Goal: Information Seeking & Learning: Learn about a topic

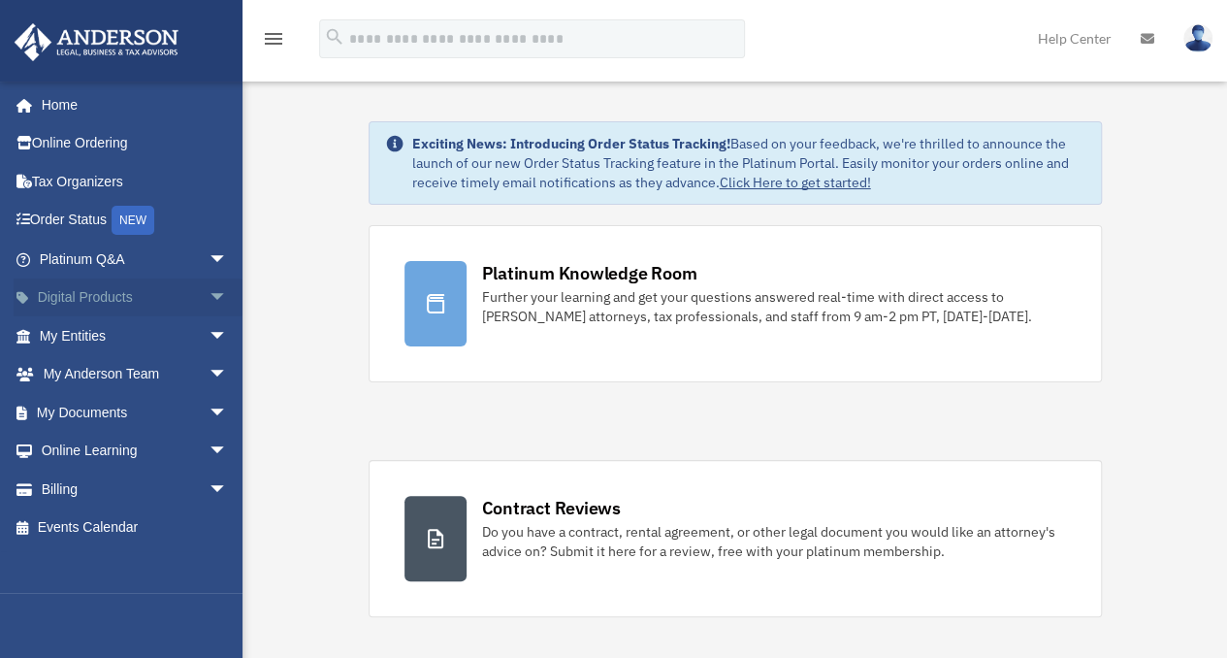
click at [209, 292] on span "arrow_drop_down" at bounding box center [228, 298] width 39 height 40
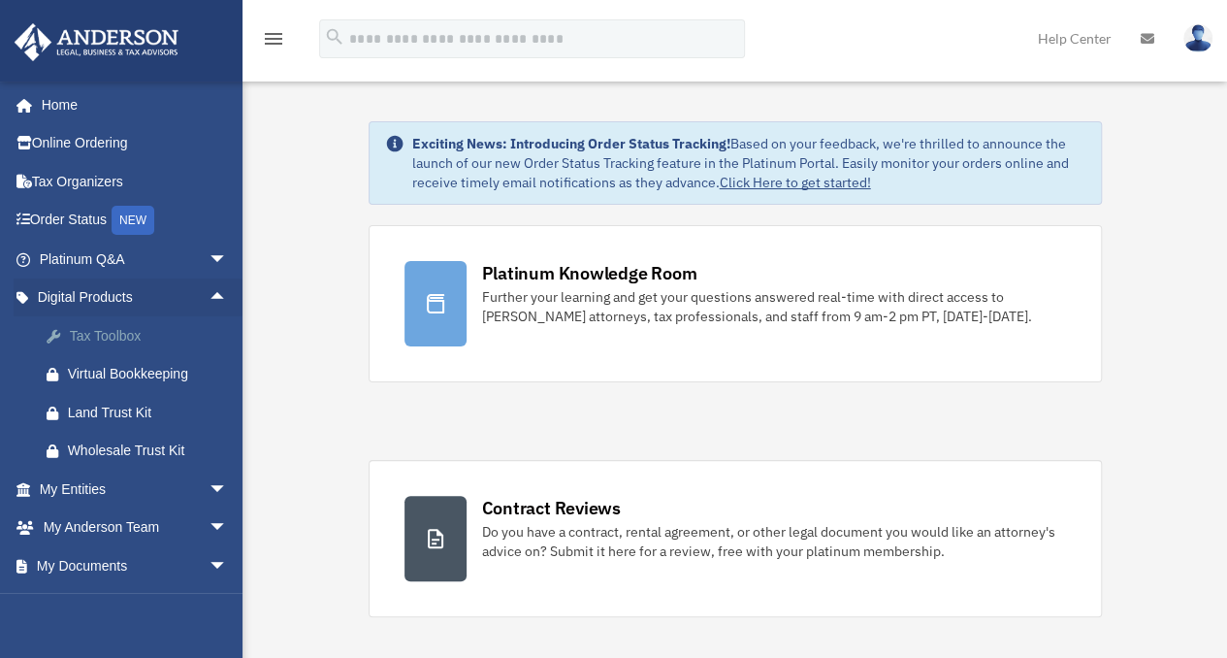
click at [106, 331] on div "Tax Toolbox" at bounding box center [150, 336] width 165 height 24
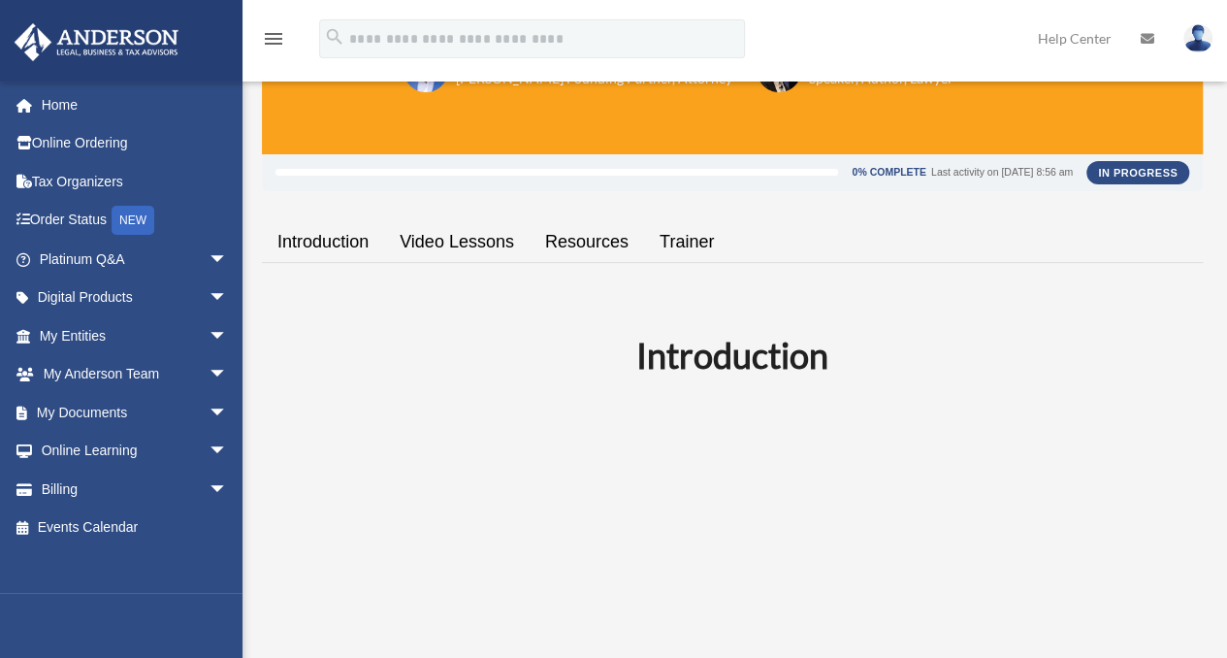
scroll to position [194, 0]
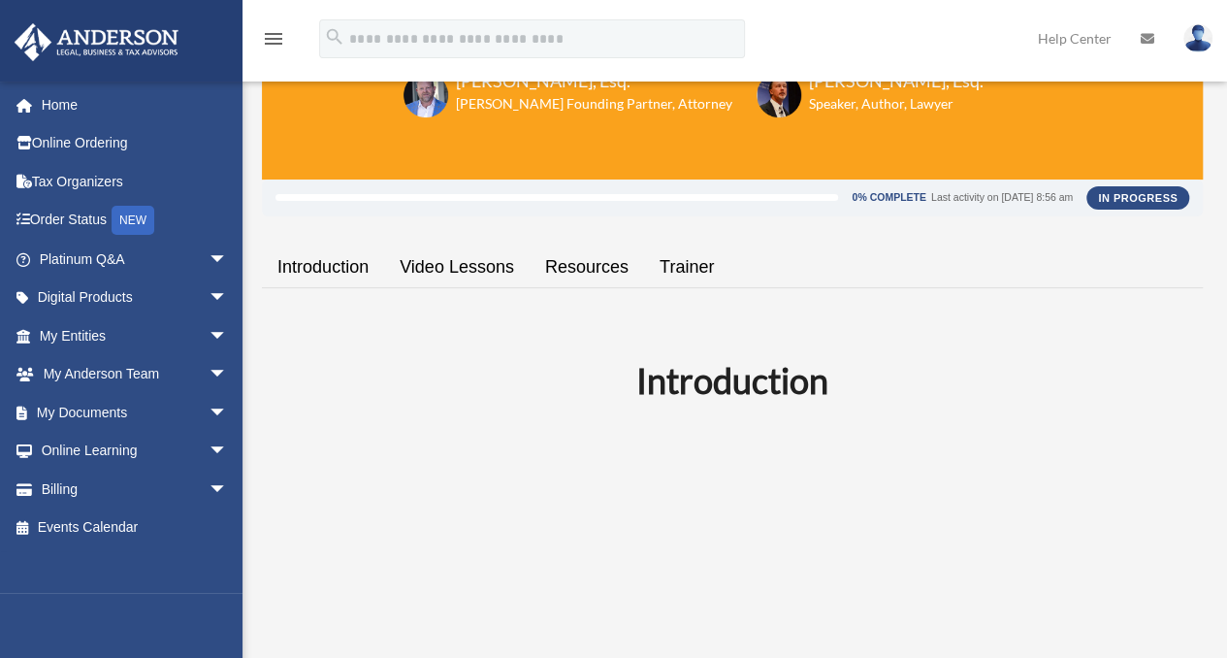
click at [467, 261] on link "Video Lessons" at bounding box center [457, 267] width 146 height 55
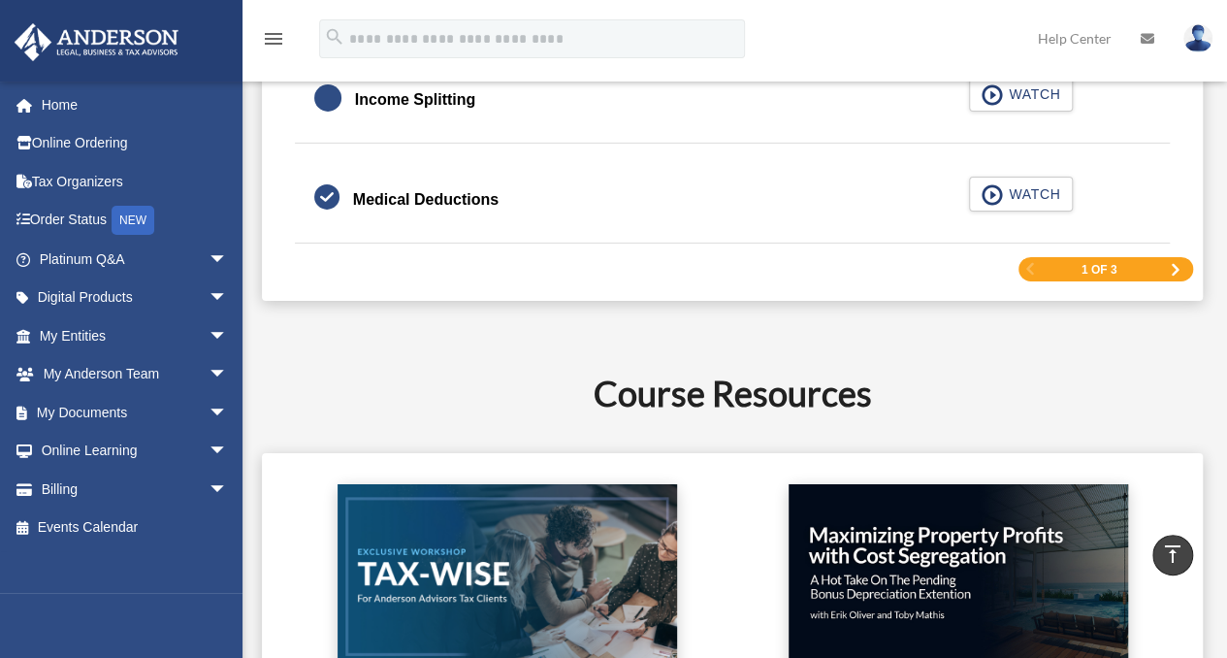
scroll to position [3221, 0]
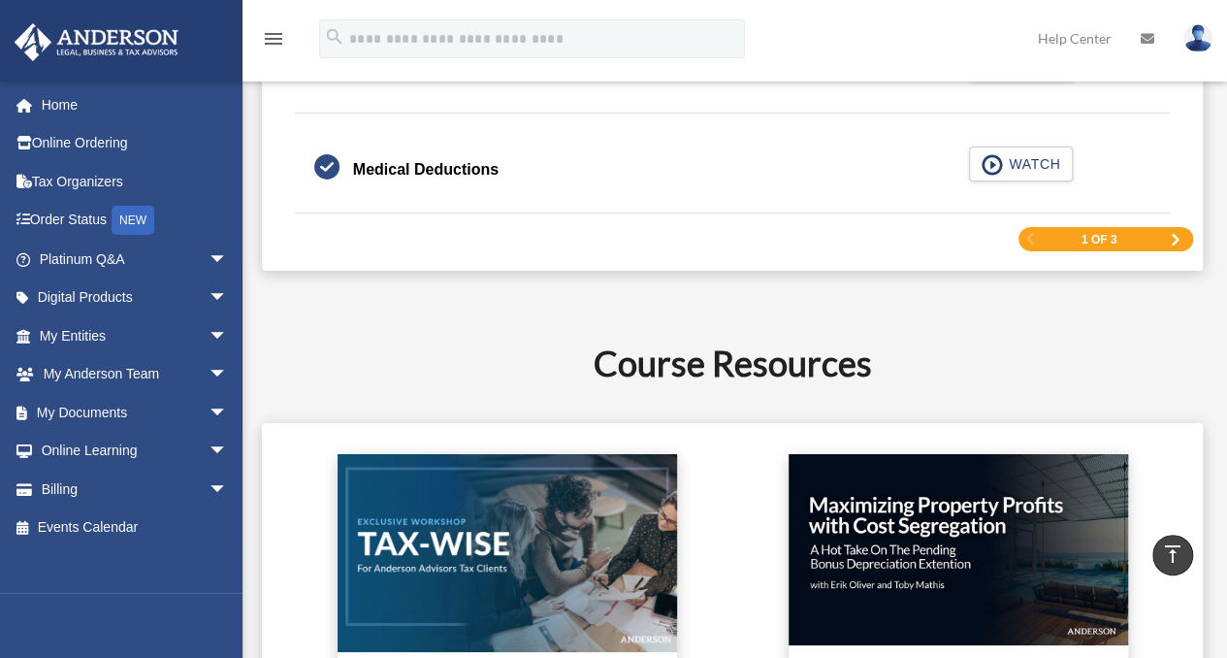
click at [1168, 228] on div "1 of 3" at bounding box center [1106, 239] width 175 height 24
click at [1176, 234] on span "Next Page" at bounding box center [1176, 240] width 12 height 12
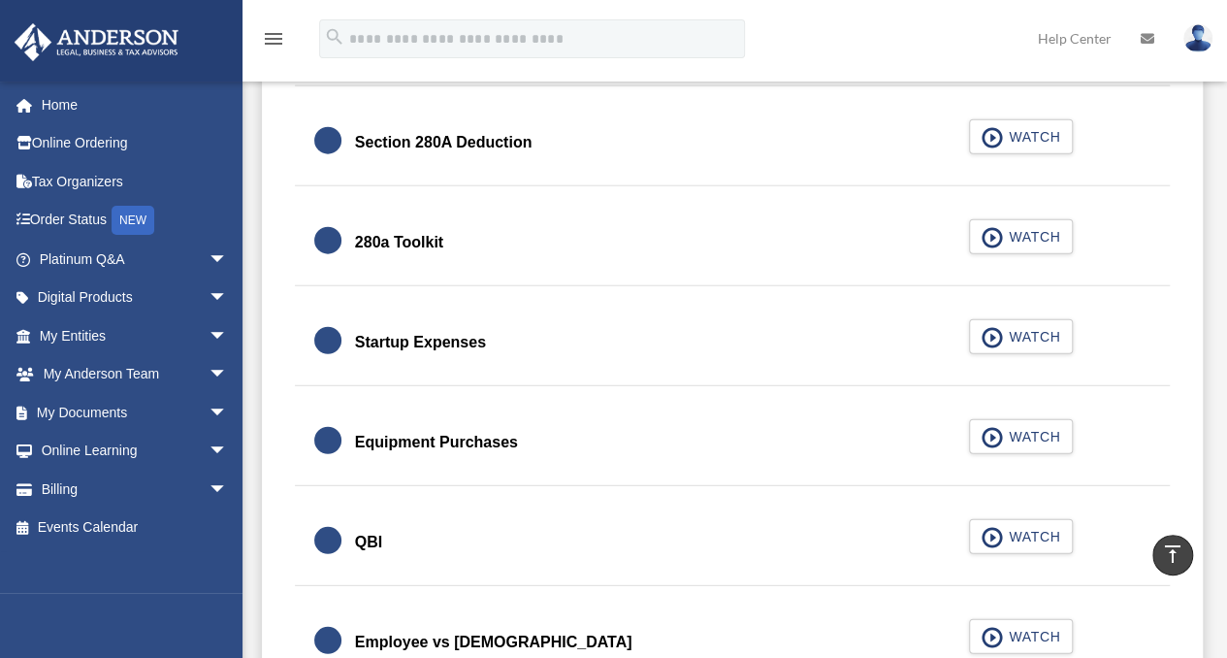
scroll to position [2351, 0]
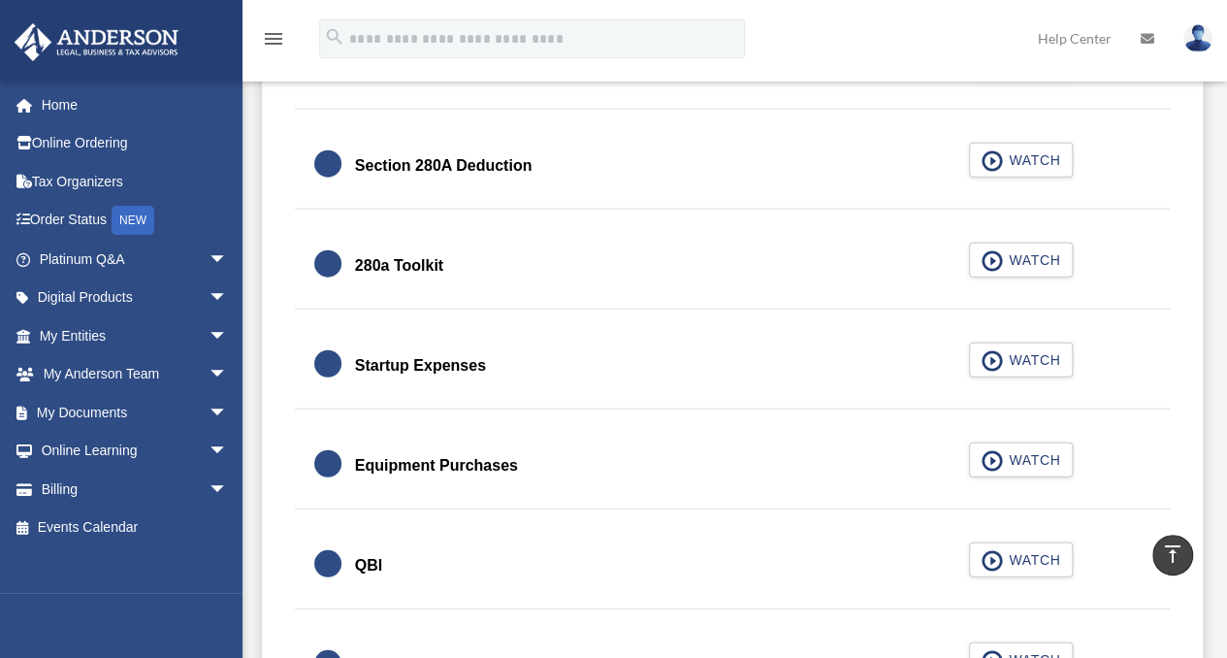
click at [423, 256] on div "280a Toolkit" at bounding box center [399, 265] width 88 height 27
click at [1031, 250] on span "WATCH" at bounding box center [1031, 259] width 57 height 19
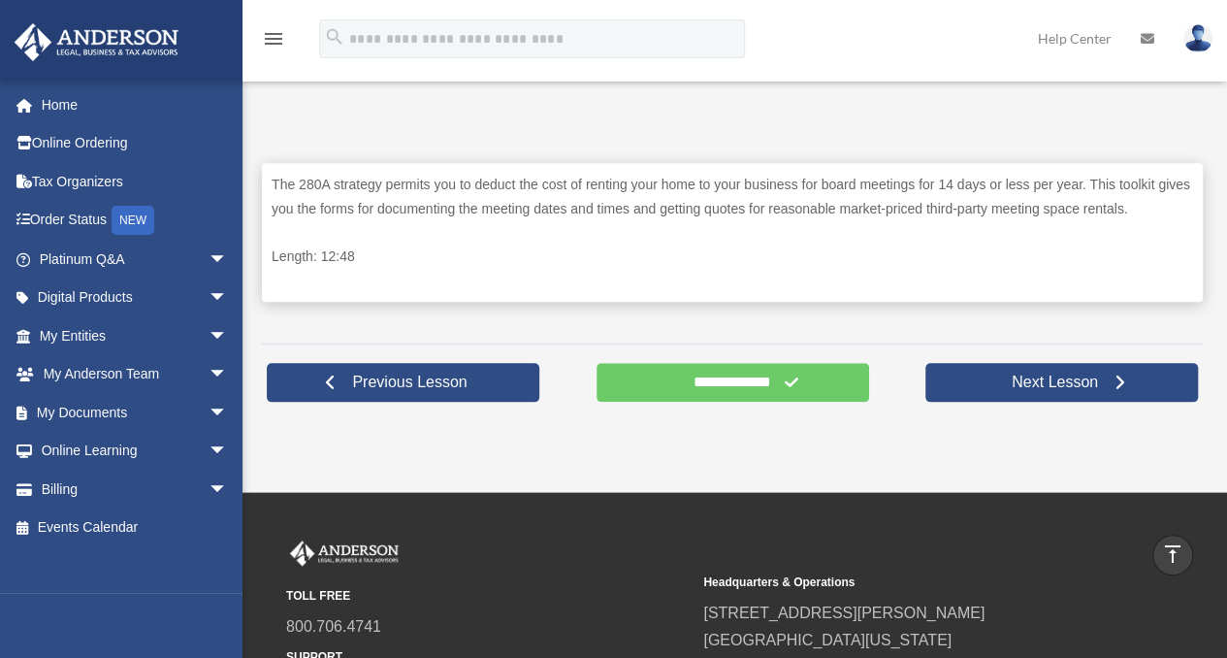
scroll to position [1063, 0]
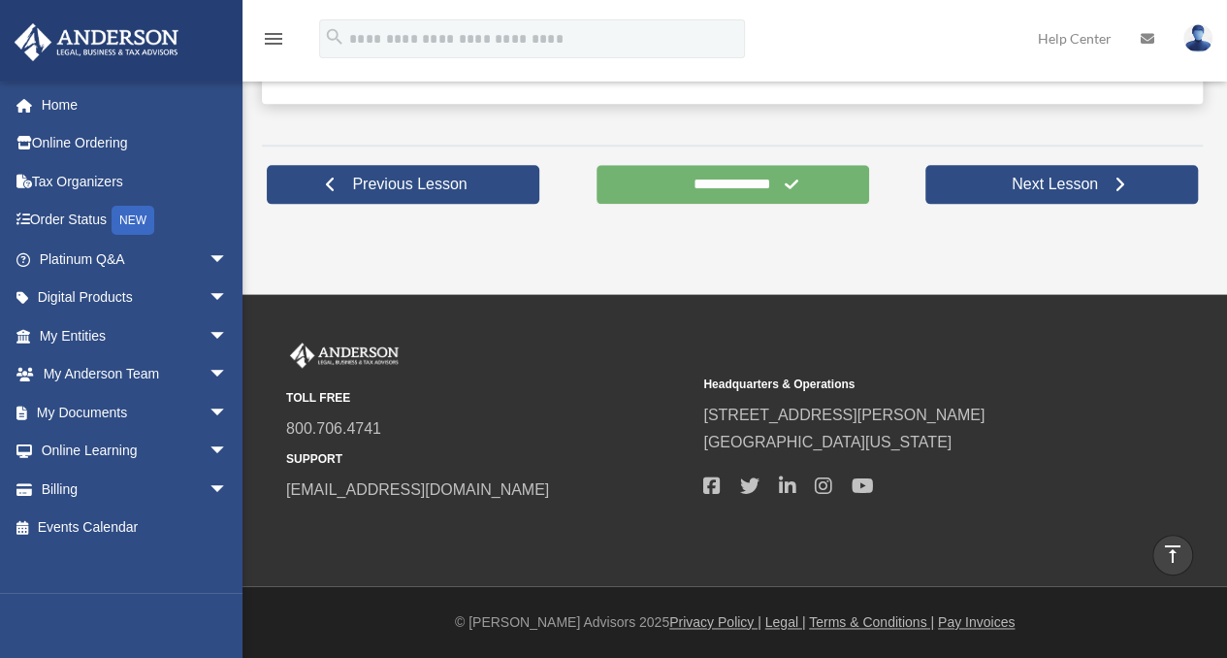
click at [758, 173] on input "**********" at bounding box center [733, 184] width 273 height 39
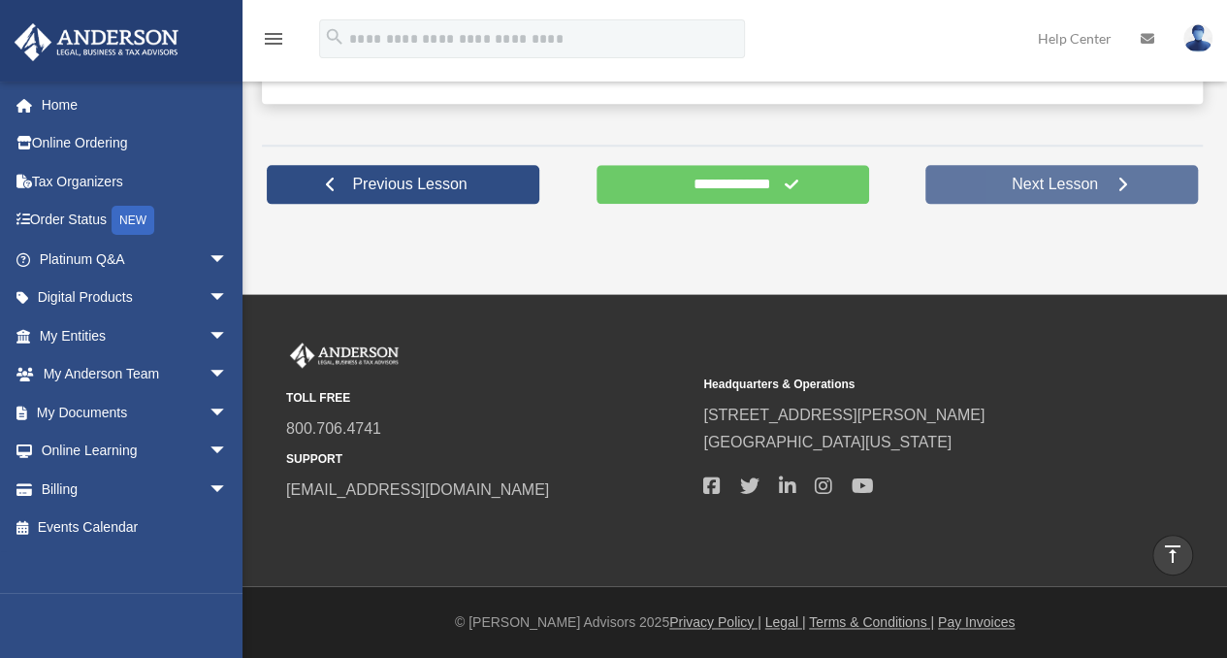
click at [1065, 181] on span "Next Lesson" at bounding box center [1054, 184] width 117 height 19
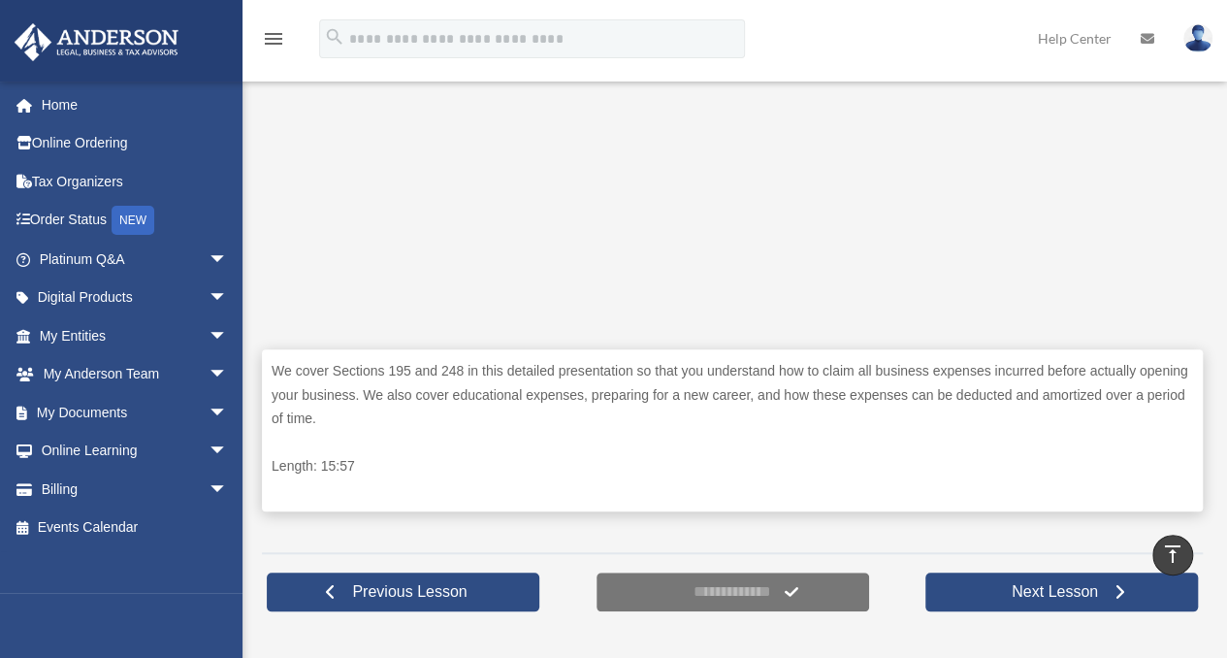
scroll to position [776, 0]
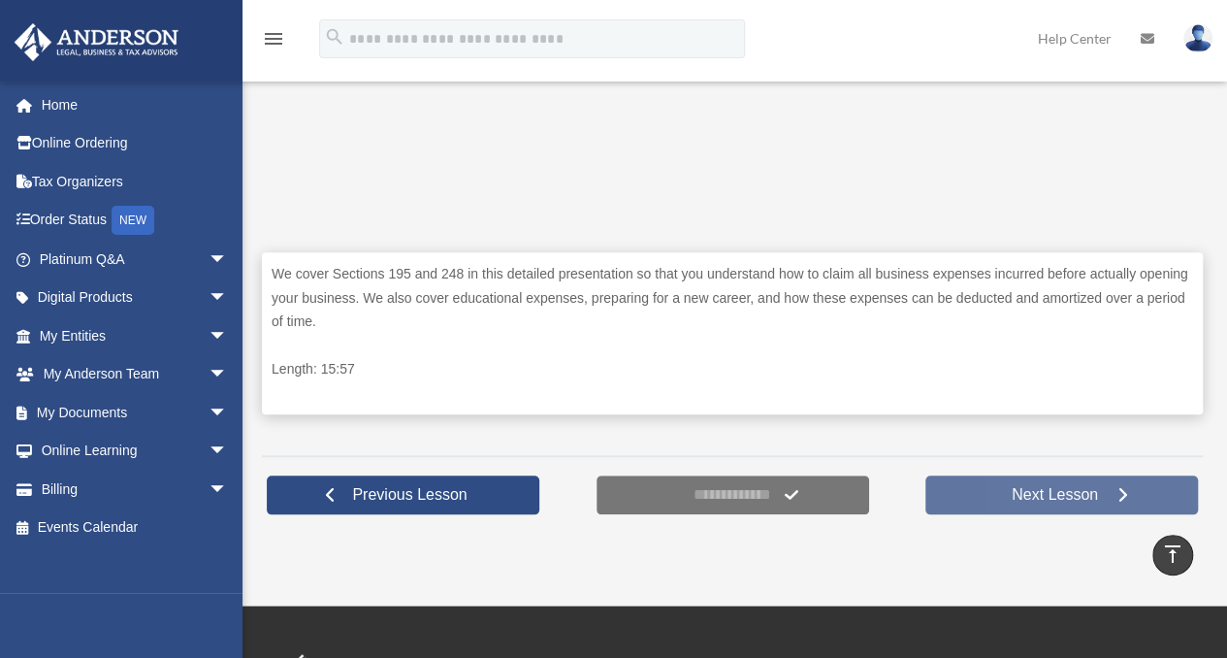
click at [986, 499] on link "Next Lesson" at bounding box center [1061, 494] width 273 height 39
click at [1052, 485] on span "Next Lesson" at bounding box center [1054, 494] width 117 height 19
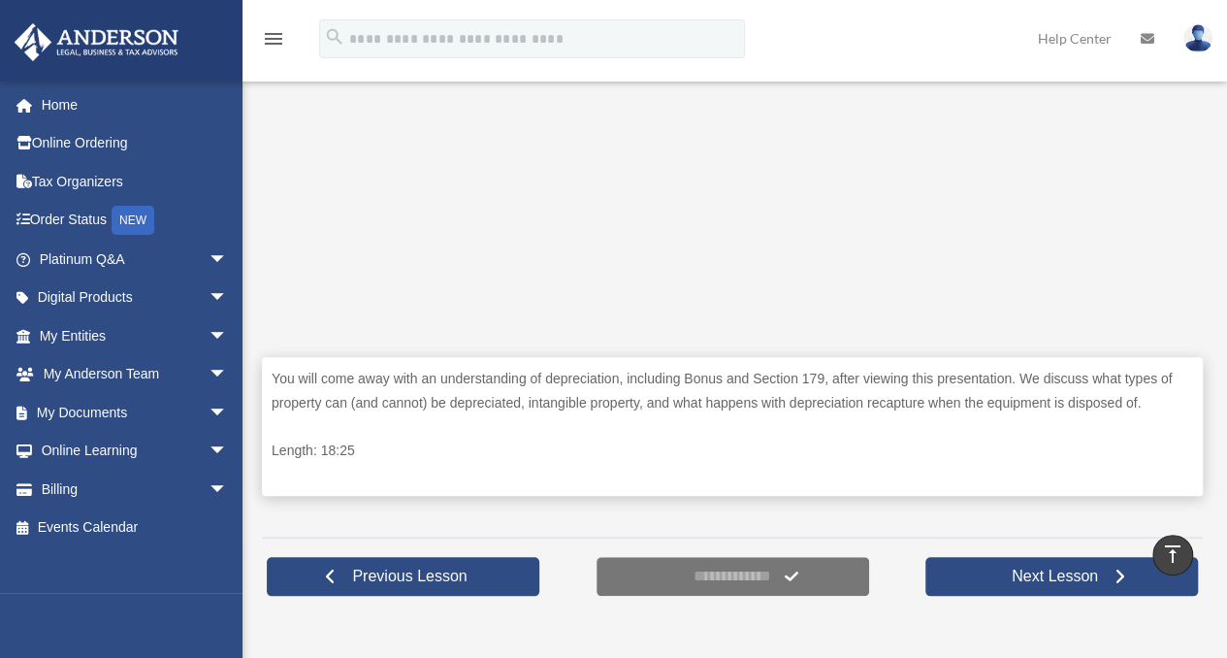
scroll to position [679, 0]
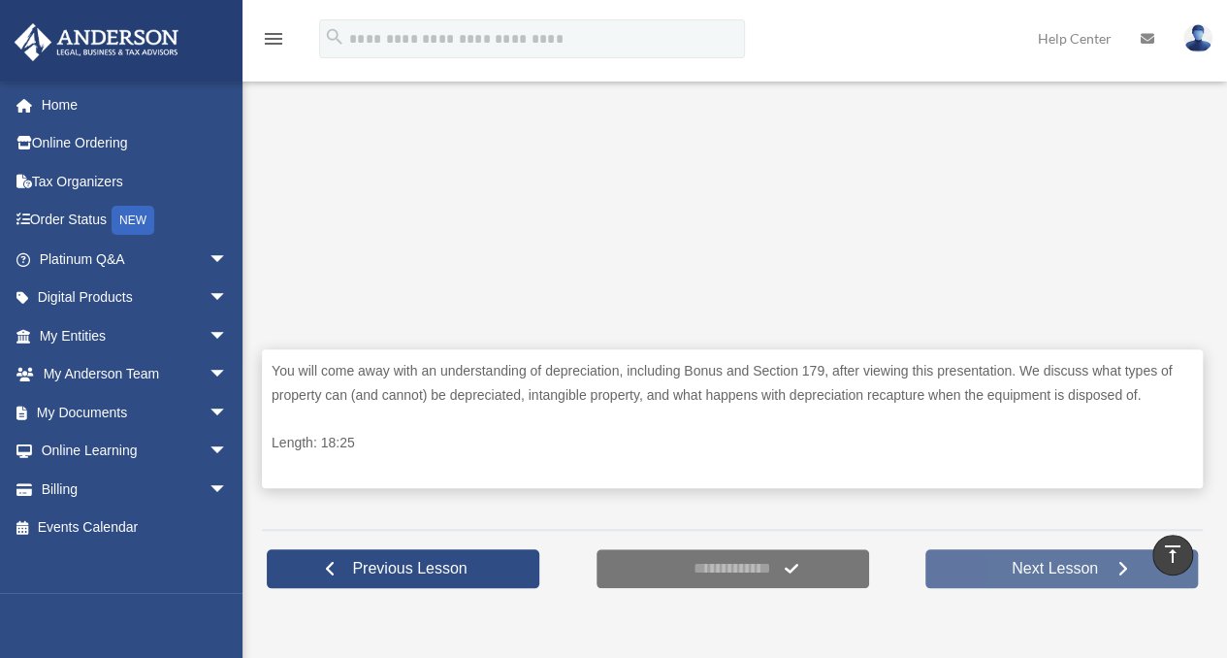
click at [977, 570] on link "Next Lesson" at bounding box center [1061, 568] width 273 height 39
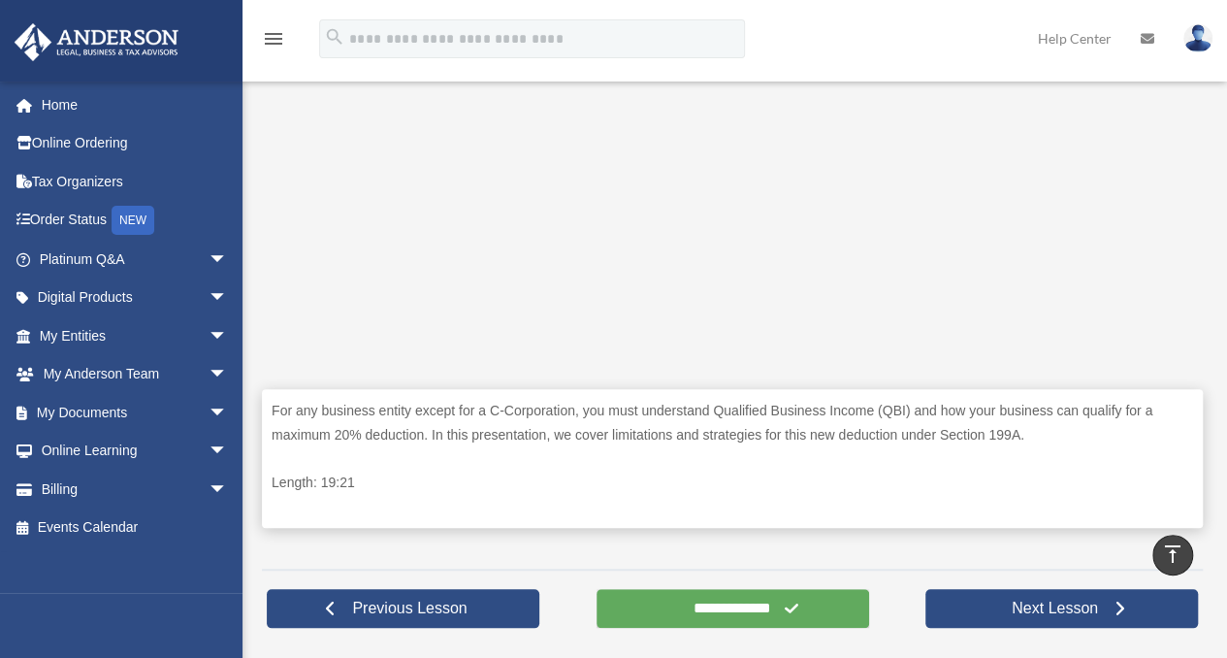
scroll to position [687, 0]
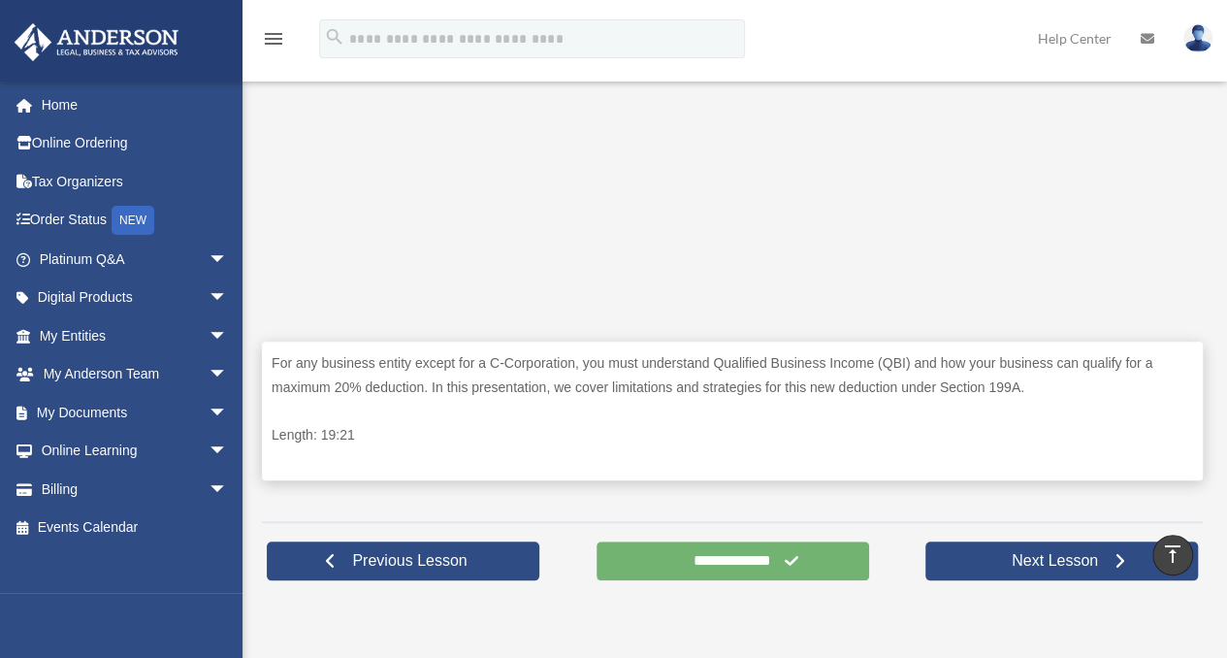
click at [743, 555] on input "**********" at bounding box center [733, 560] width 273 height 39
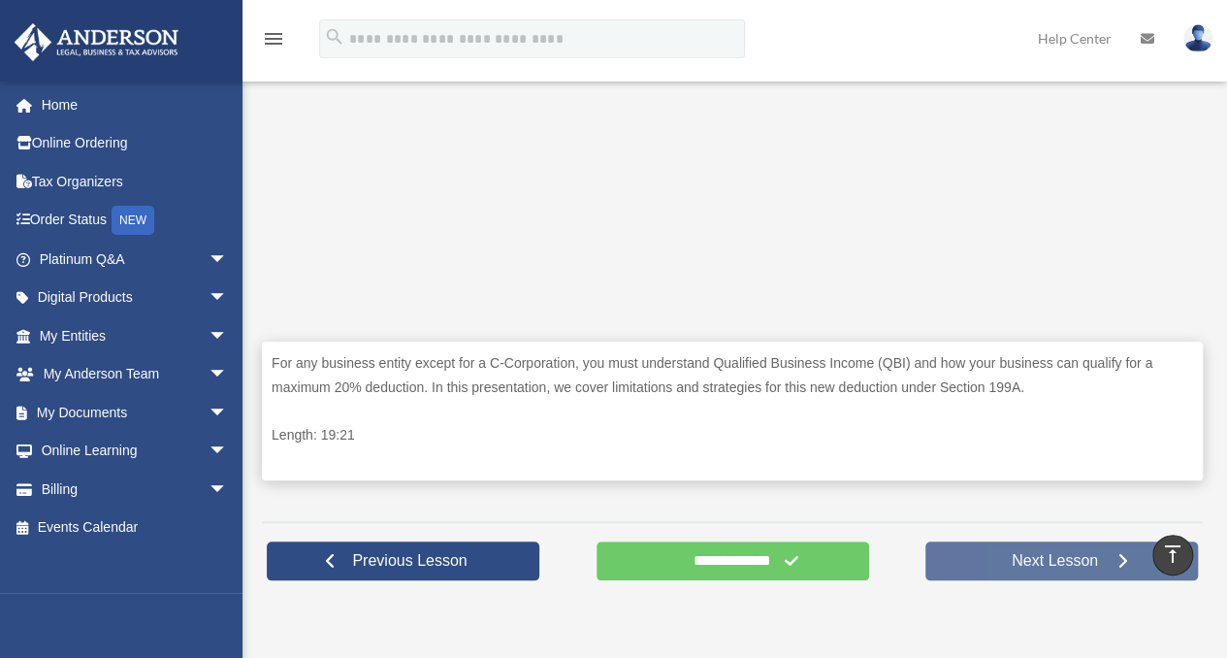
click at [1033, 552] on span "Next Lesson" at bounding box center [1054, 560] width 117 height 19
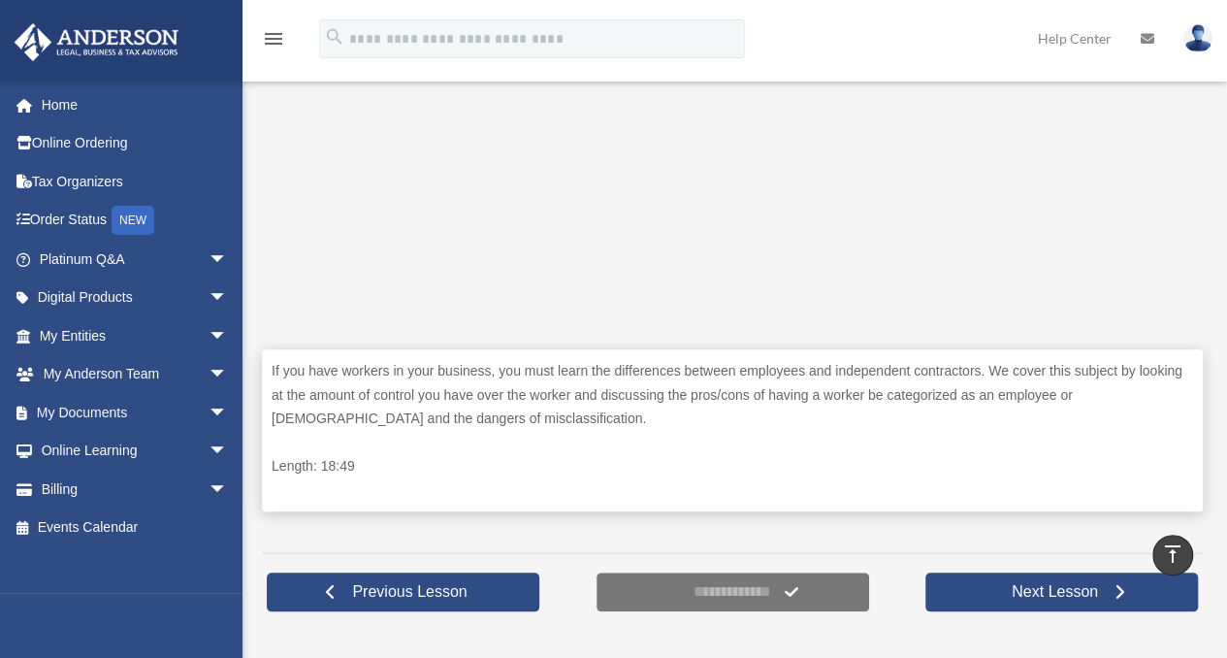
scroll to position [776, 0]
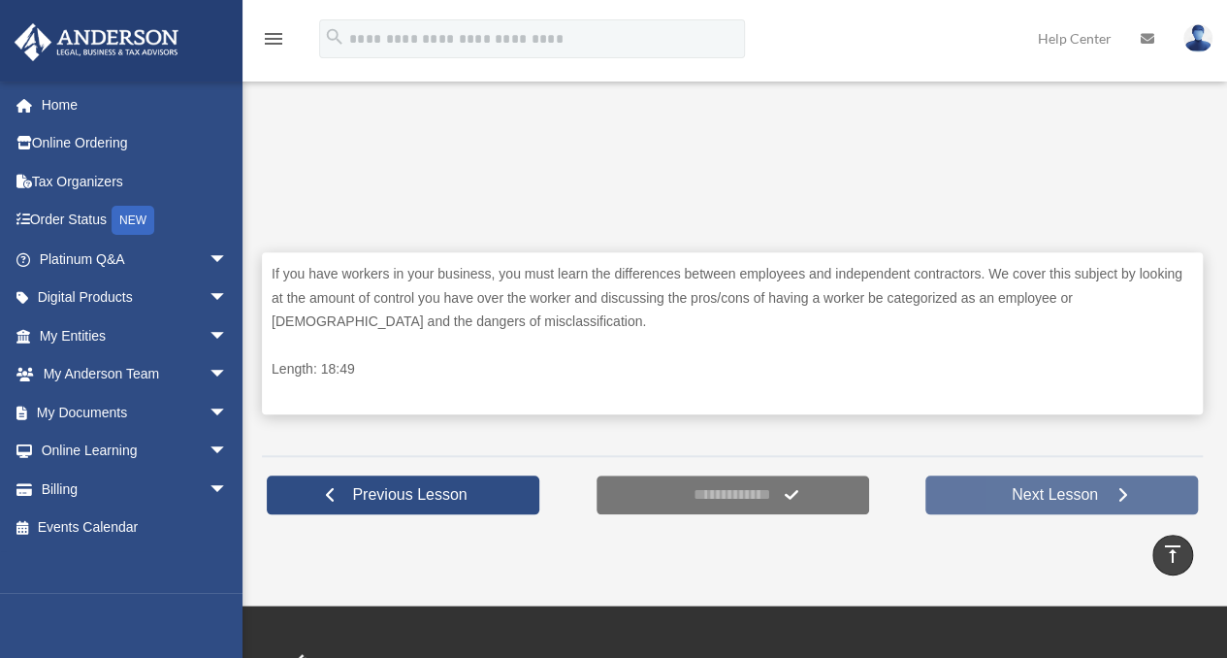
click at [1063, 486] on span "Next Lesson" at bounding box center [1054, 494] width 117 height 19
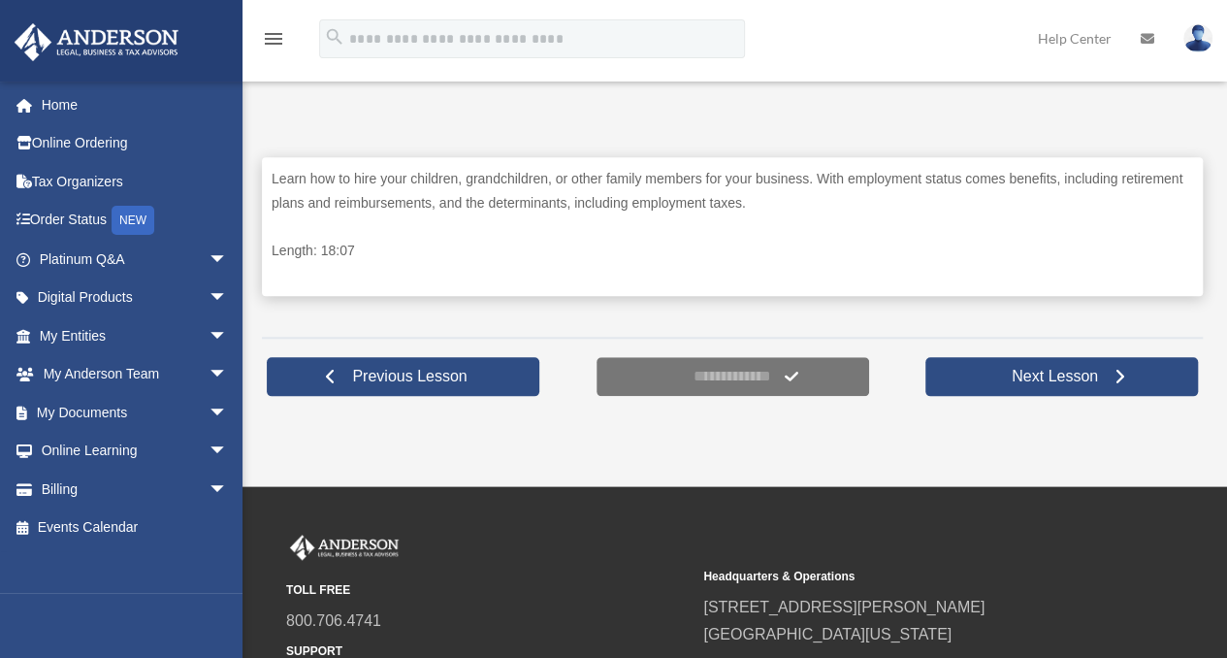
scroll to position [873, 0]
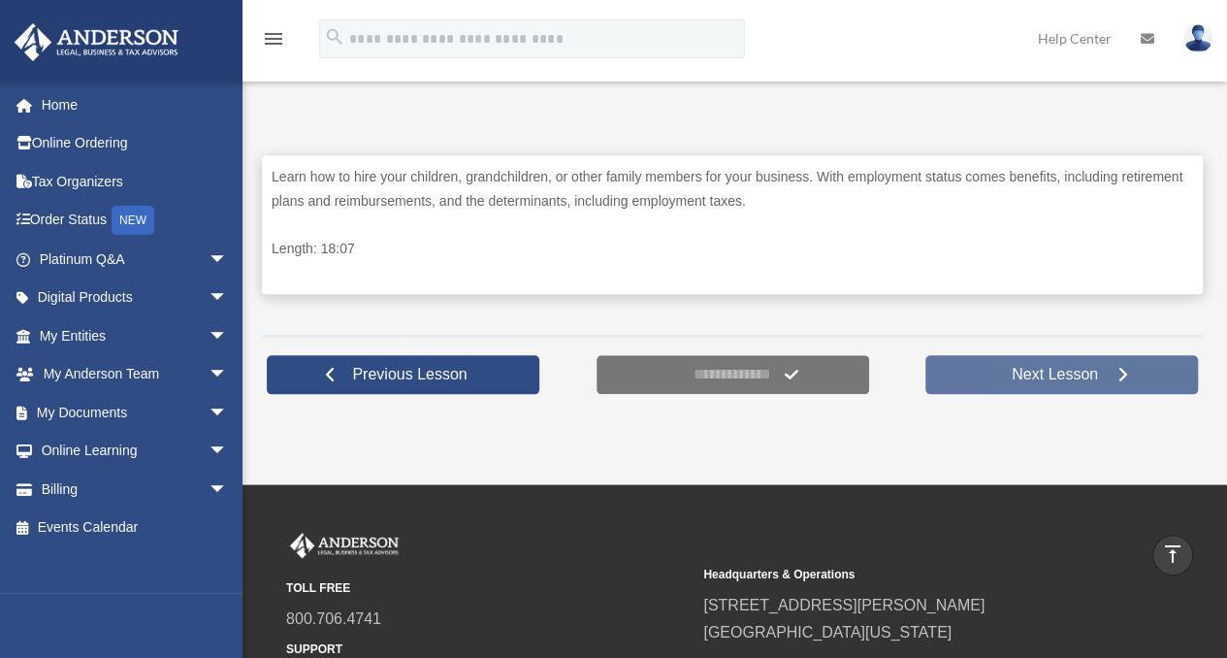
click at [1072, 368] on span "Next Lesson" at bounding box center [1054, 374] width 117 height 19
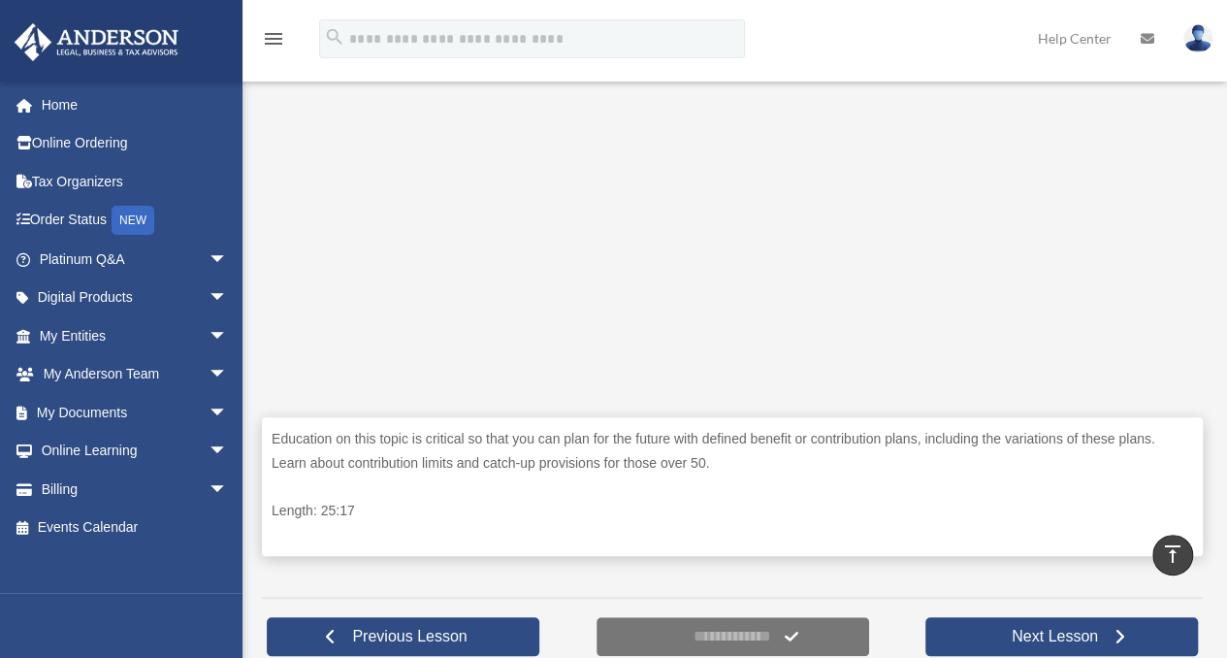
scroll to position [582, 0]
